Goal: Navigation & Orientation: Find specific page/section

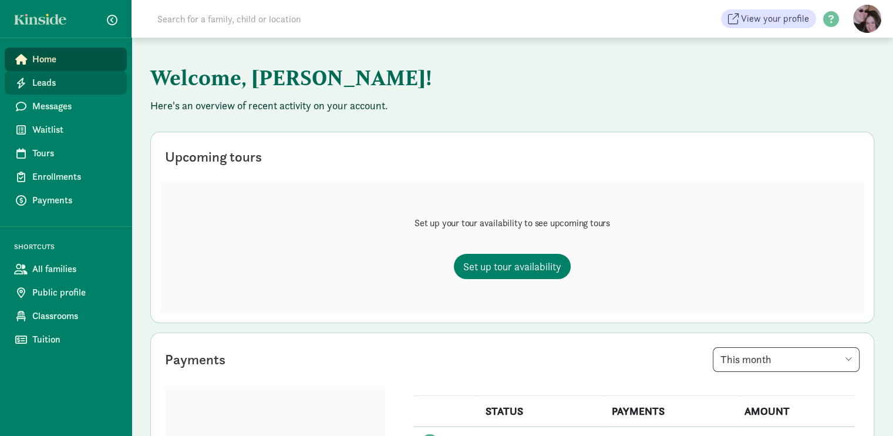
click at [92, 84] on span "Leads" at bounding box center [74, 83] width 85 height 14
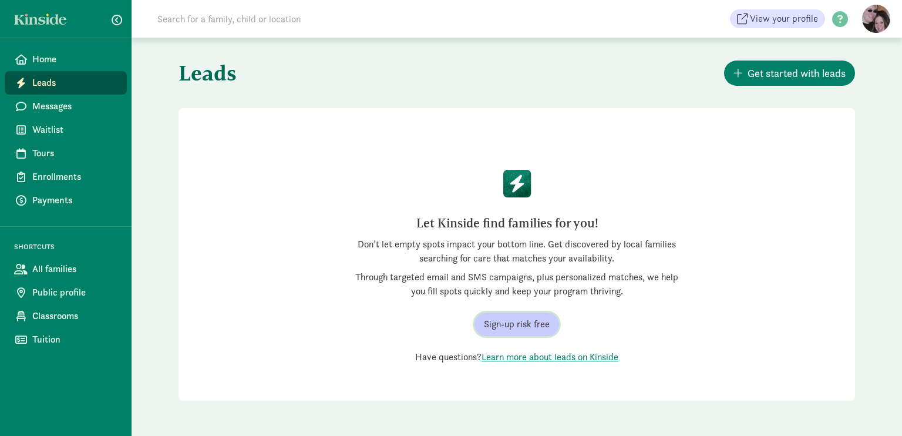
click at [520, 324] on span "Sign-up risk free" at bounding box center [517, 324] width 66 height 14
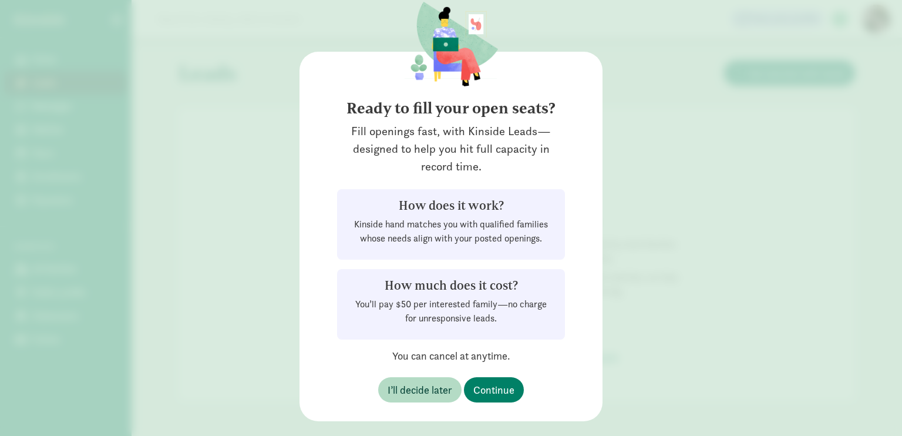
scroll to position [38, 0]
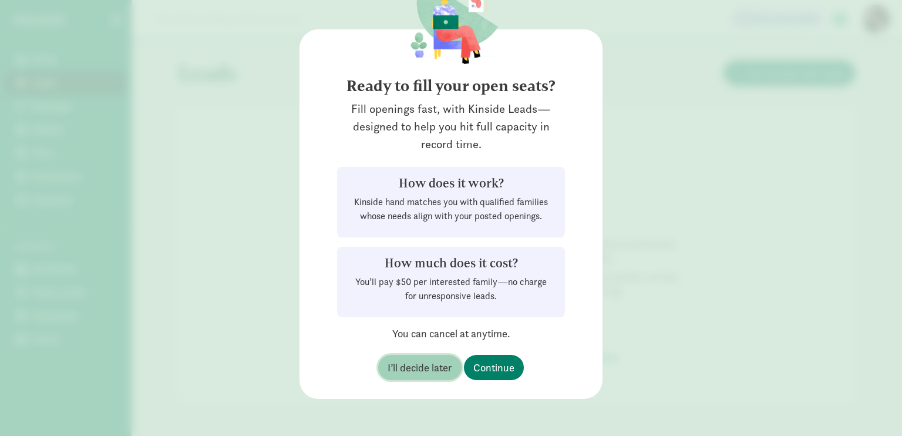
click at [427, 372] on span "I’ll decide later" at bounding box center [420, 367] width 65 height 16
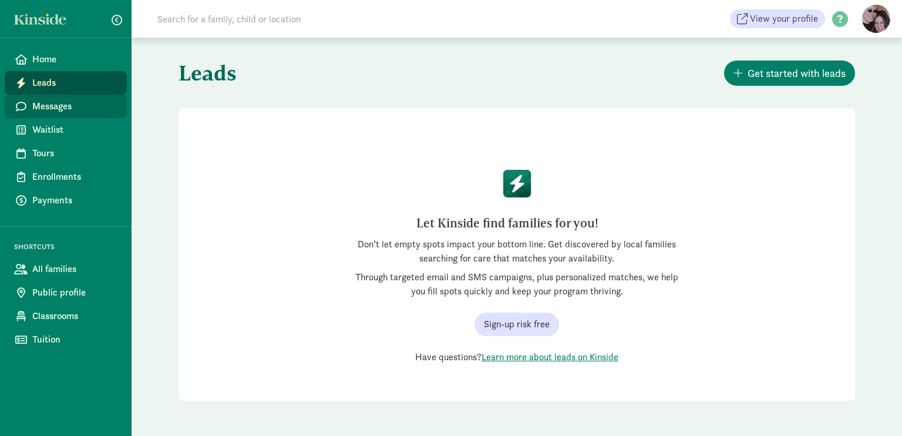
click at [78, 105] on span "Messages" at bounding box center [74, 106] width 85 height 14
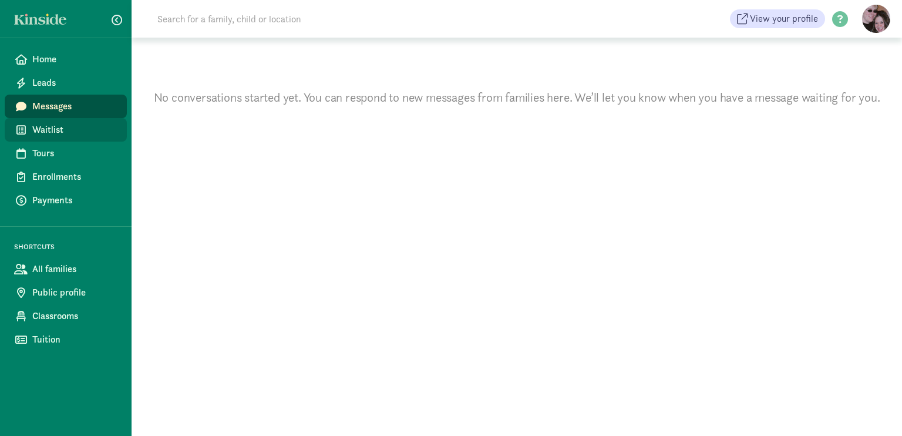
click at [78, 129] on span "Waitlist" at bounding box center [74, 130] width 85 height 14
